Goal: Transaction & Acquisition: Obtain resource

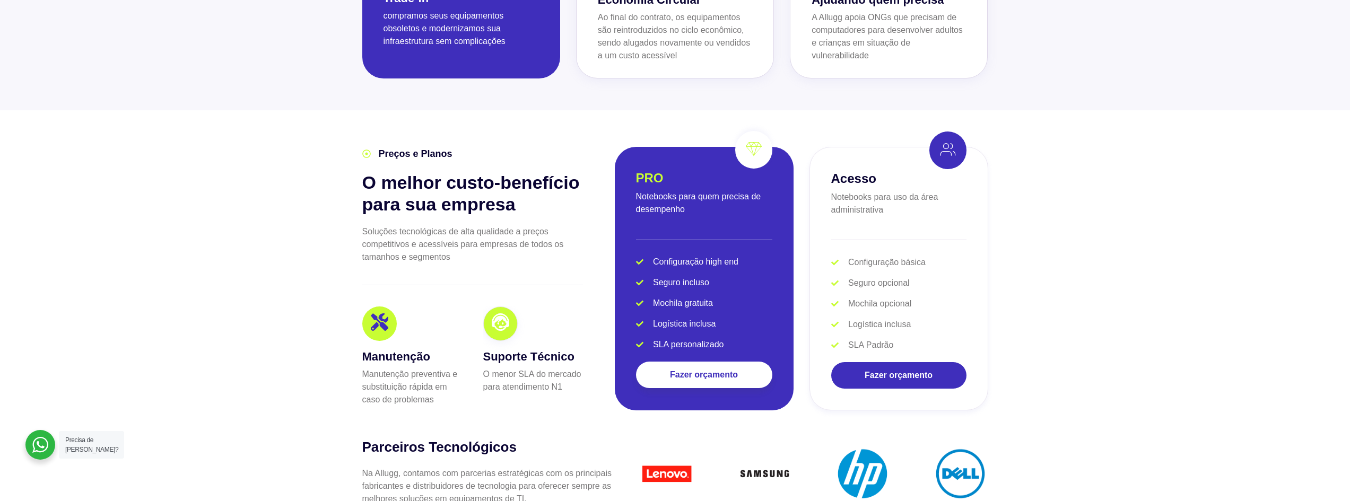
scroll to position [1935, 0]
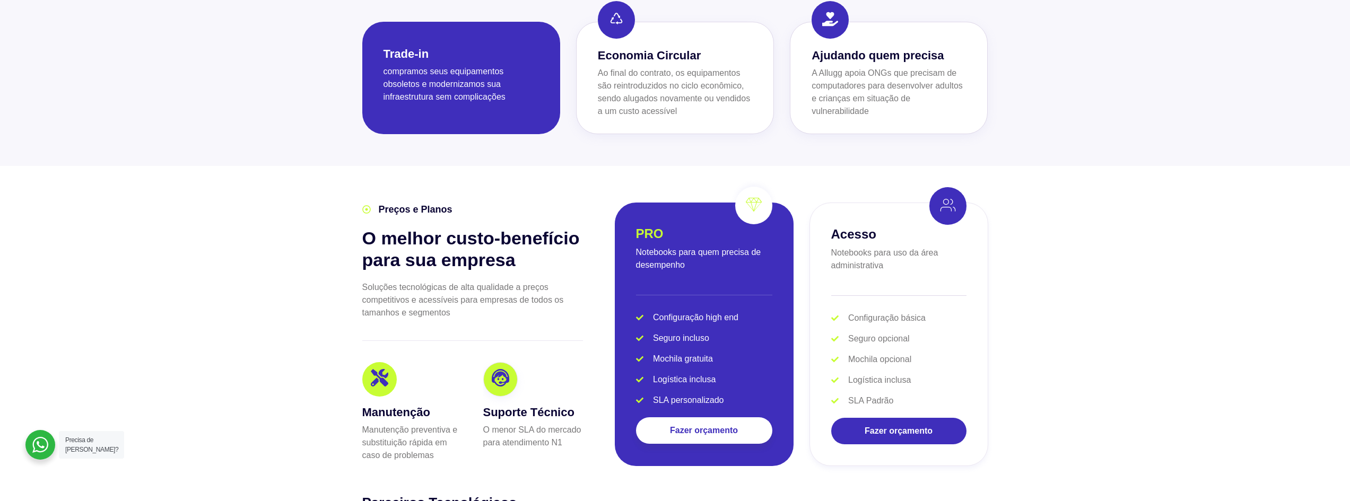
click at [481, 367] on div "Suporte Técnico O menor SLA do [PERSON_NAME] para atendimento N1" at bounding box center [527, 412] width 110 height 100
click at [492, 371] on icon at bounding box center [500, 379] width 17 height 17
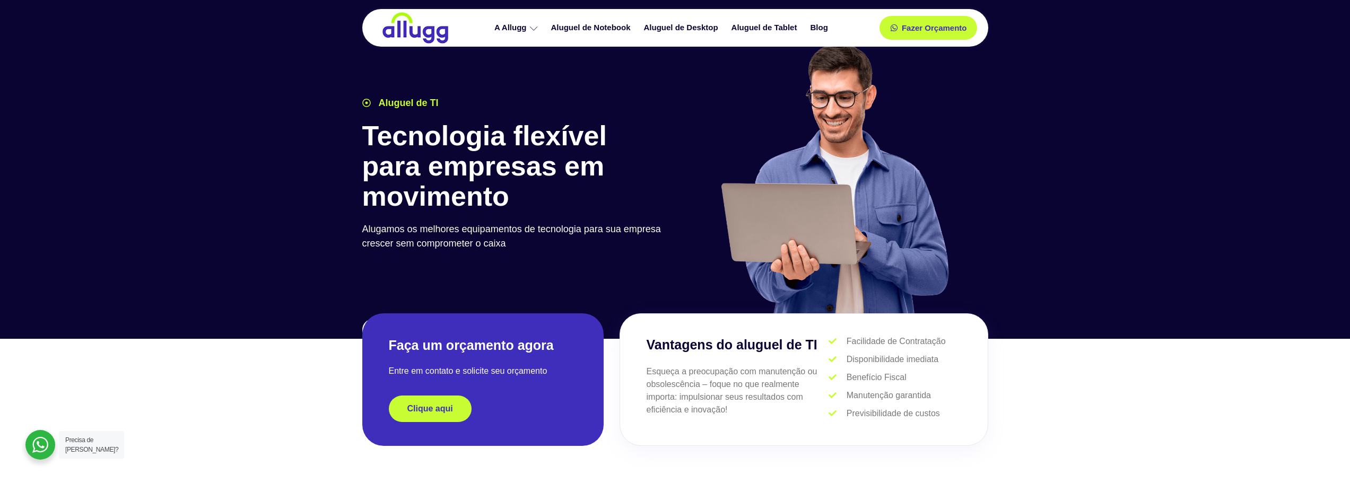
scroll to position [0, 0]
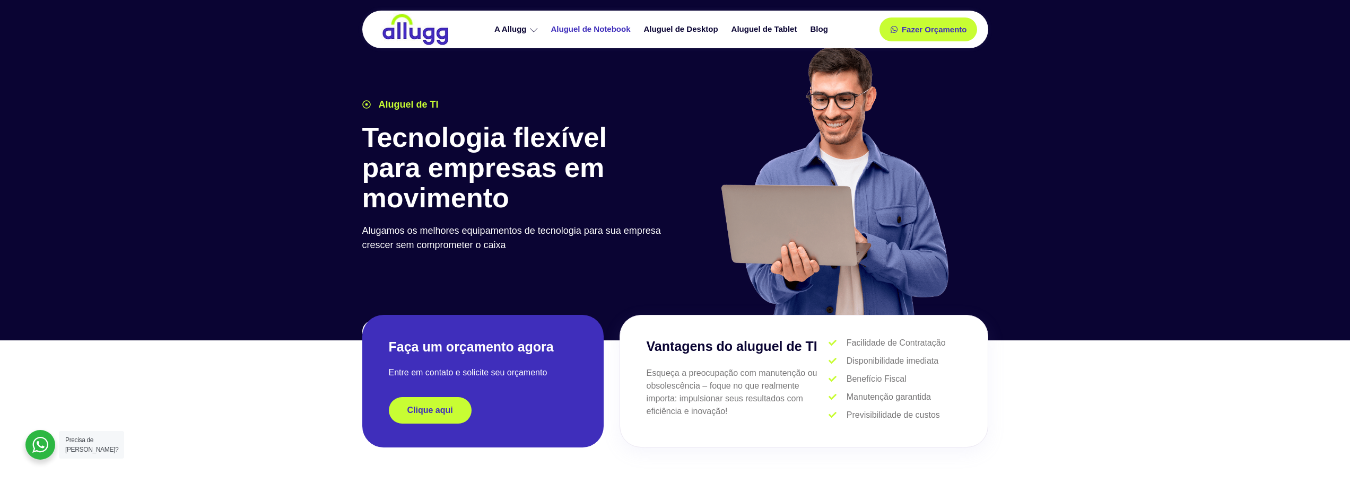
click at [617, 27] on link "Aluguel de Notebook" at bounding box center [592, 29] width 93 height 19
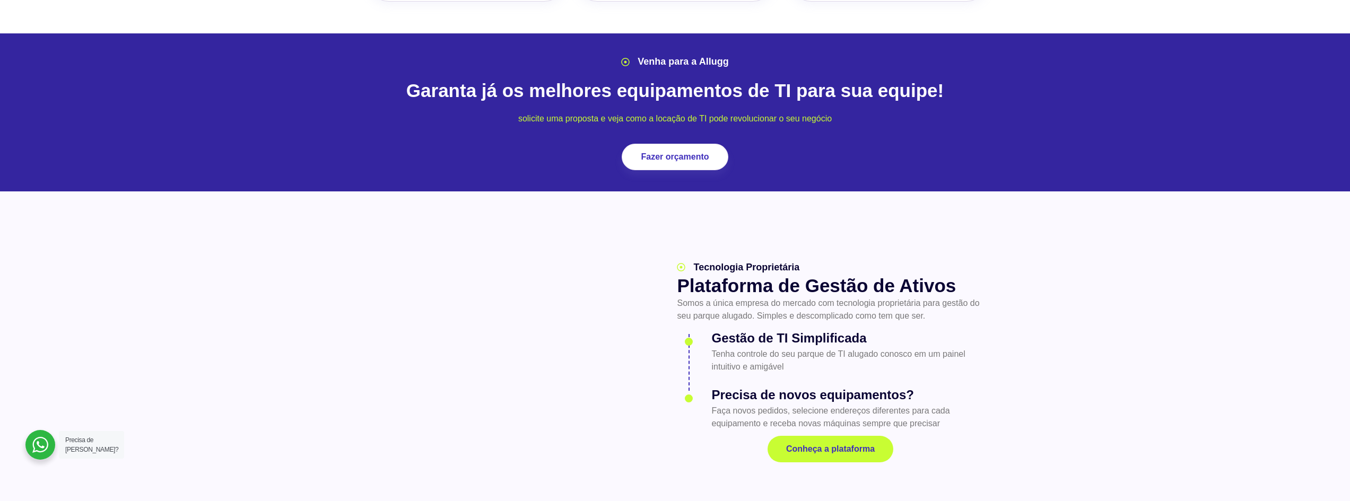
scroll to position [1326, 0]
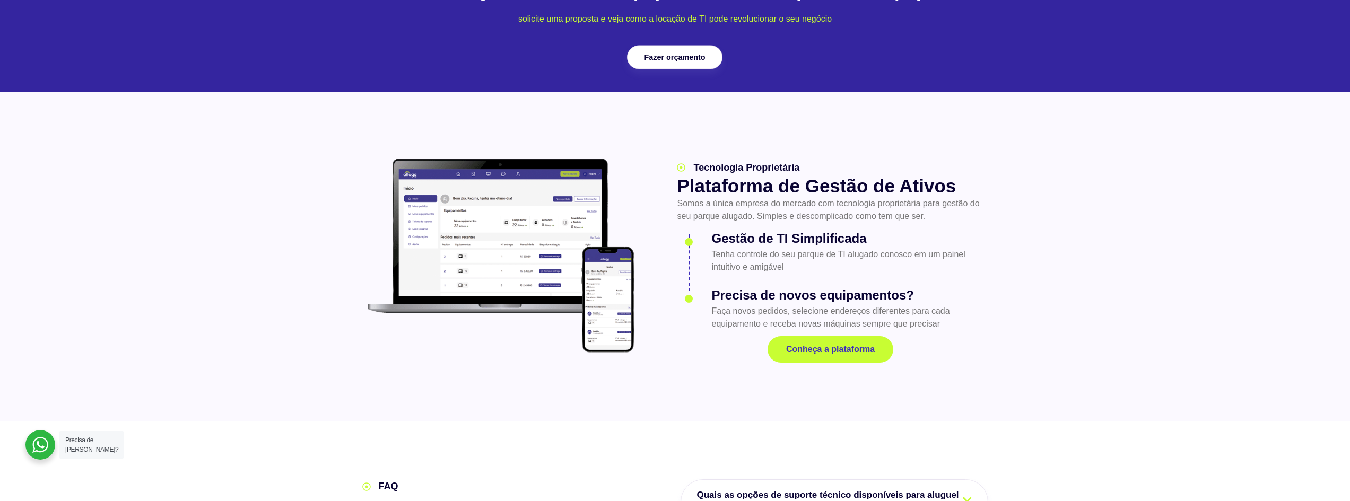
click at [670, 53] on span "Fazer orçamento" at bounding box center [674, 56] width 61 height 7
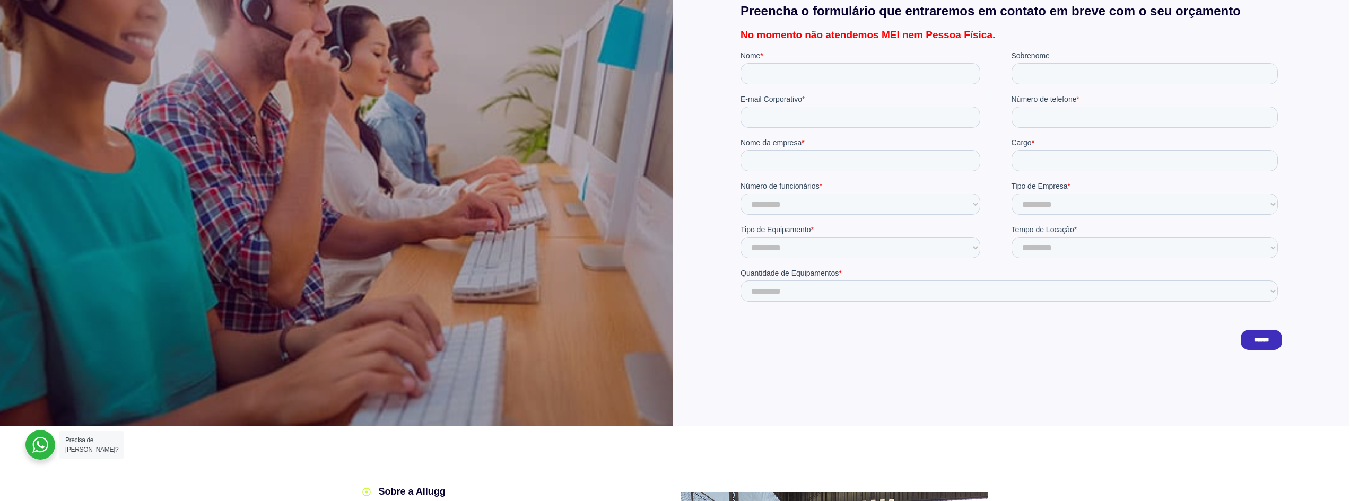
scroll to position [212, 0]
